Goal: Task Accomplishment & Management: Use online tool/utility

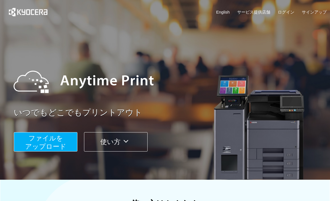
click at [61, 139] on span "ファイルを ​​アップロード" at bounding box center [45, 142] width 41 height 16
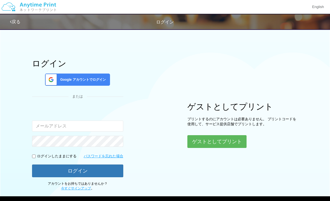
click at [234, 143] on button "ゲストとしてプリント" at bounding box center [216, 141] width 59 height 13
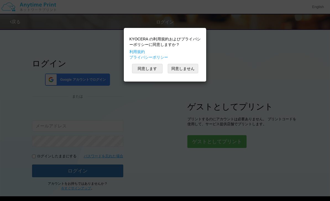
click at [151, 67] on button "同意します" at bounding box center [147, 68] width 30 height 9
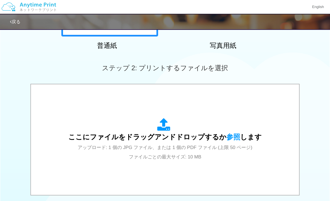
scroll to position [168, 0]
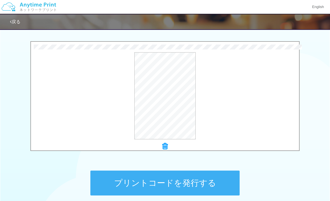
click at [218, 181] on button "プリントコードを発行する" at bounding box center [164, 182] width 149 height 25
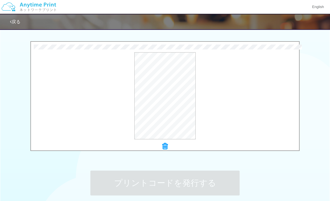
scroll to position [0, 0]
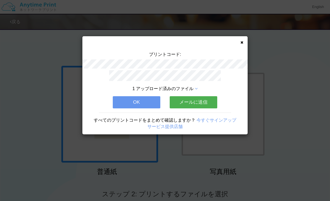
click at [151, 112] on div at bounding box center [165, 112] width 132 height 0
click at [148, 106] on button "OK" at bounding box center [137, 102] width 48 height 12
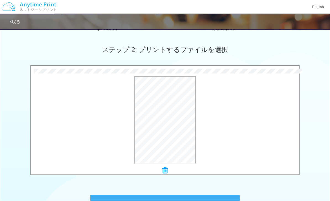
scroll to position [144, 0]
click at [0, 0] on button "プレビュー" at bounding box center [0, 0] width 0 height 0
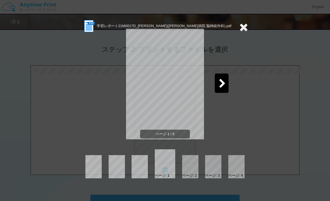
click at [223, 85] on icon at bounding box center [222, 84] width 7 height 10
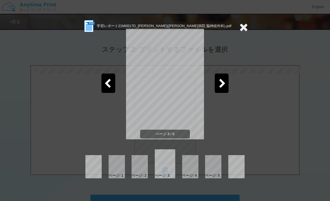
click at [114, 81] on div at bounding box center [108, 82] width 14 height 19
click at [113, 83] on div at bounding box center [108, 82] width 14 height 19
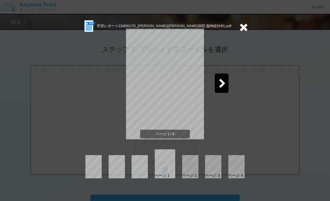
click at [243, 28] on icon at bounding box center [243, 27] width 9 height 11
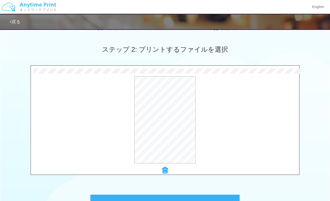
click at [0, 0] on button "プレビュー" at bounding box center [0, 0] width 0 height 0
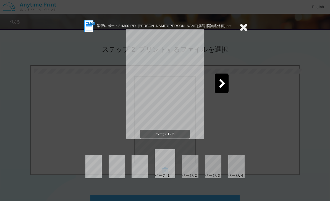
click at [247, 28] on icon at bounding box center [243, 27] width 9 height 11
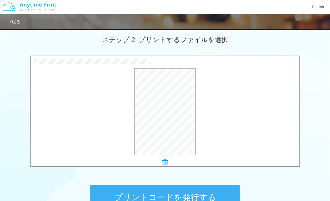
scroll to position [148, 0]
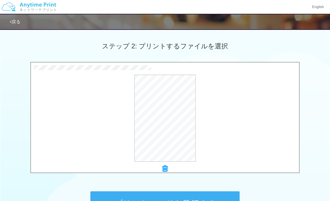
click at [165, 166] on icon at bounding box center [165, 168] width 6 height 7
